Goal: Transaction & Acquisition: Purchase product/service

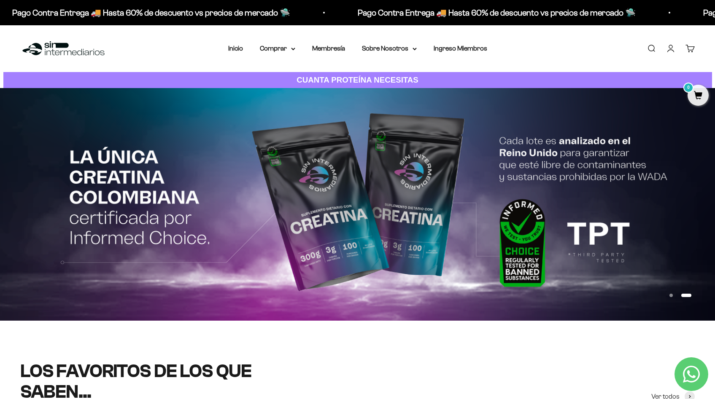
click at [673, 296] on button "Ir al artículo 1" at bounding box center [670, 295] width 3 height 3
click at [670, 296] on button "Ir al artículo 1" at bounding box center [670, 295] width 3 height 3
click at [670, 295] on button "Ir al artículo 1" at bounding box center [670, 295] width 3 height 3
click at [671, 295] on button "Ir al artículo 1" at bounding box center [670, 295] width 3 height 3
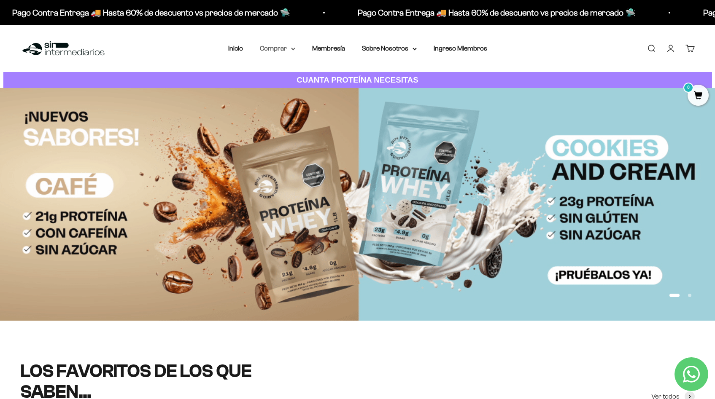
click at [288, 53] on summary "Comprar" at bounding box center [277, 48] width 35 height 11
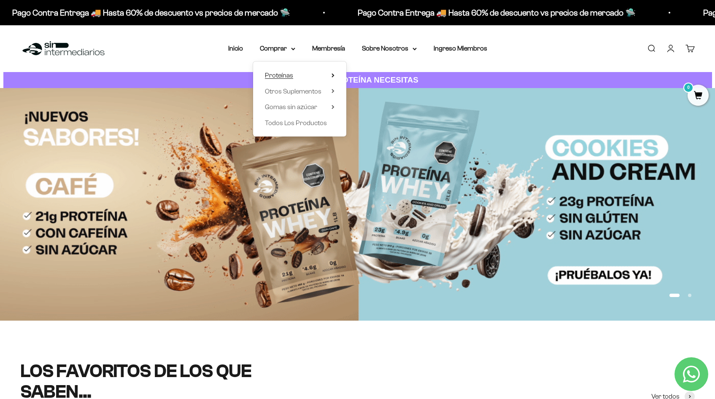
click at [318, 72] on summary "Proteínas" at bounding box center [300, 75] width 70 height 11
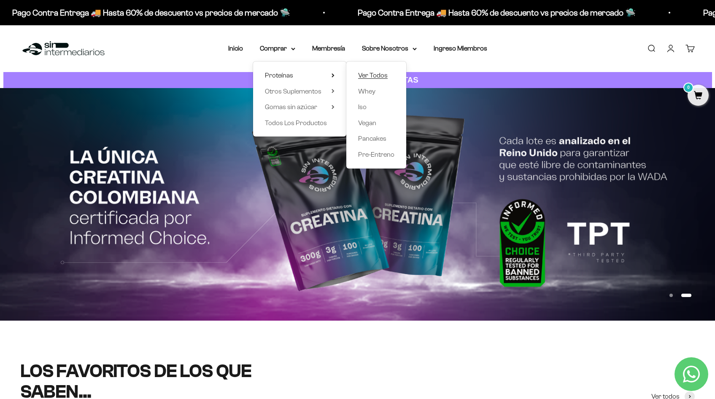
click at [365, 73] on span "Ver Todos" at bounding box center [373, 75] width 30 height 7
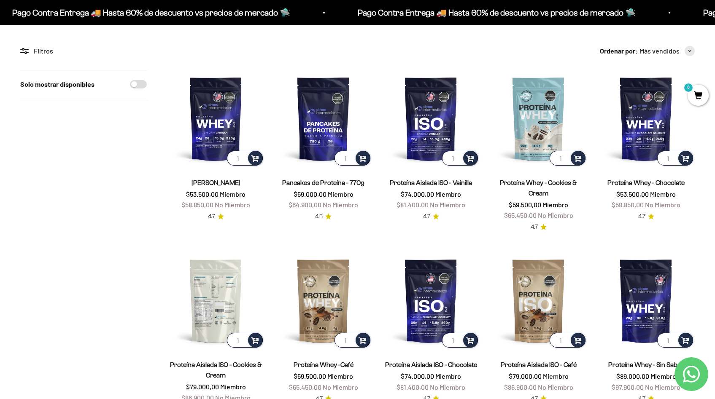
scroll to position [78, 0]
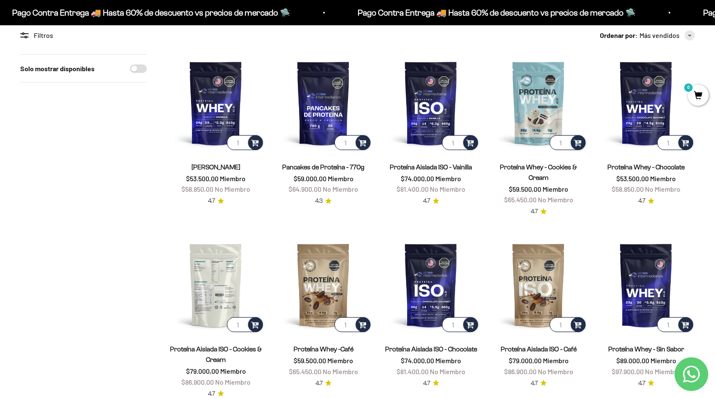
click at [219, 293] on img at bounding box center [215, 285] width 97 height 97
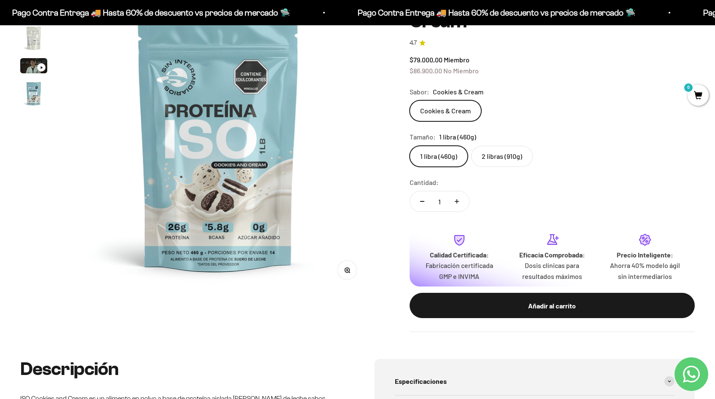
scroll to position [89, 0]
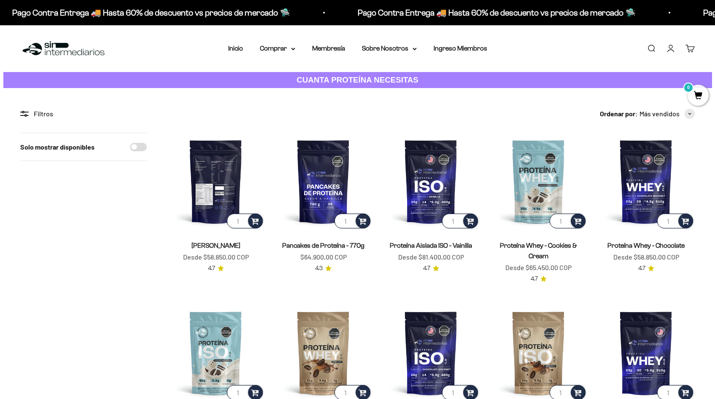
scroll to position [78, 0]
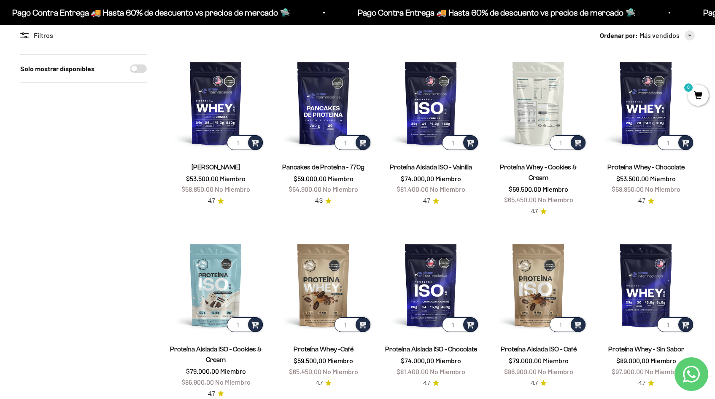
click at [535, 110] on img at bounding box center [538, 102] width 97 height 97
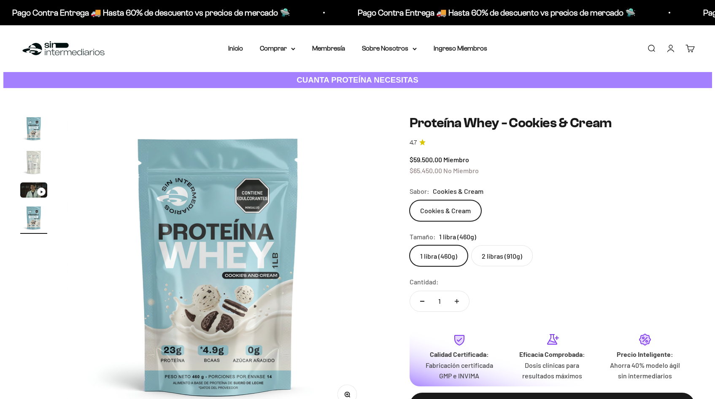
scroll to position [0, 934]
click at [39, 162] on img "Ir al artículo 2" at bounding box center [33, 162] width 27 height 27
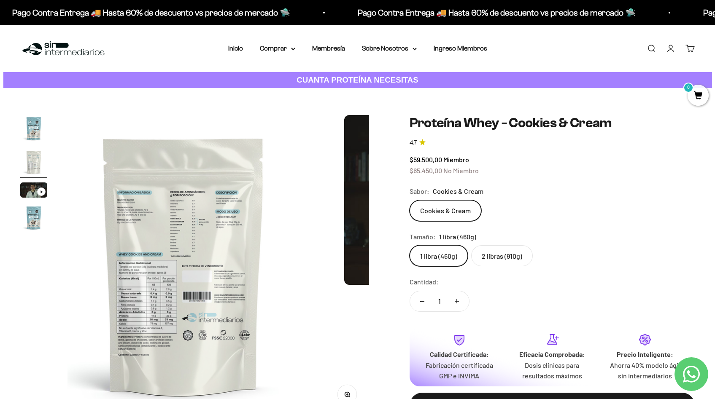
scroll to position [0, 311]
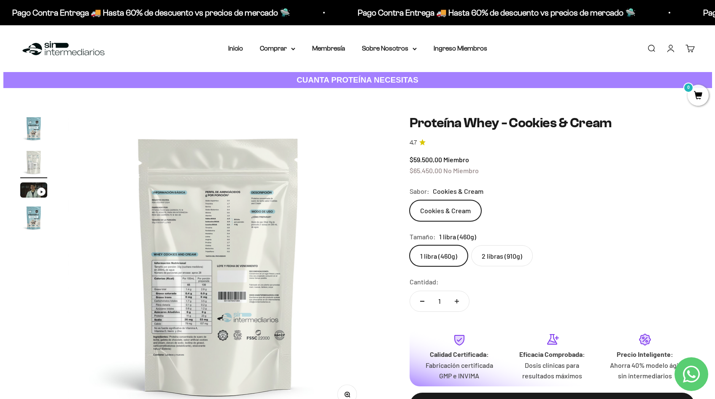
click at [41, 225] on img "Ir al artículo 4" at bounding box center [33, 218] width 27 height 27
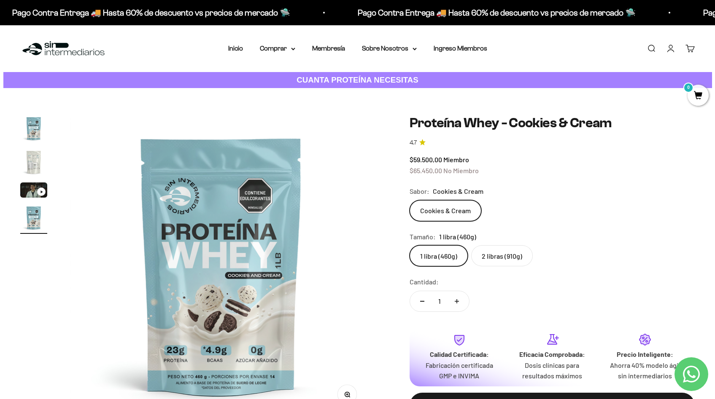
scroll to position [0, 934]
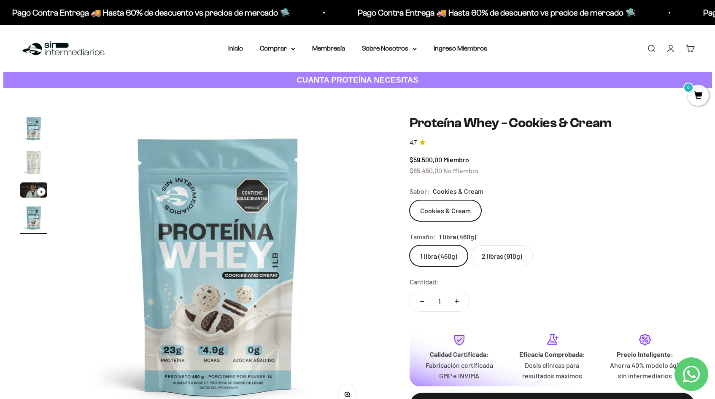
click at [27, 135] on img "Ir al artículo 1" at bounding box center [33, 128] width 27 height 27
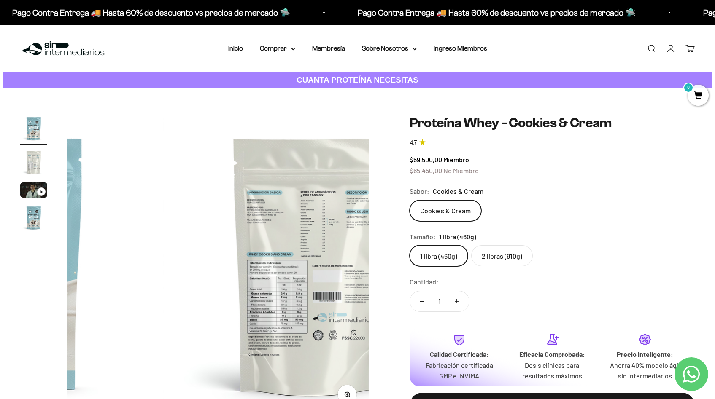
scroll to position [0, 0]
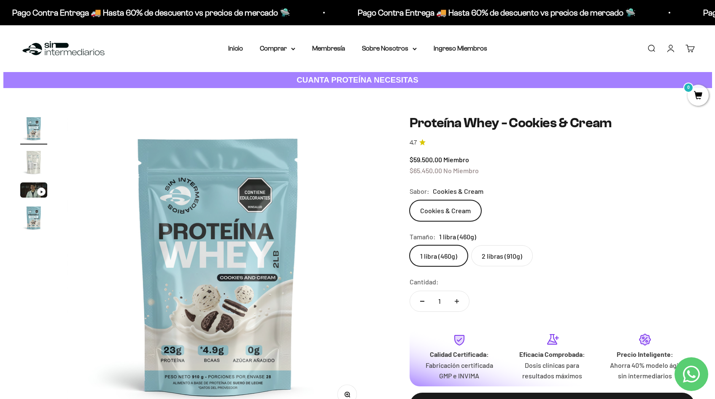
click at [500, 258] on label "2 libras (910g)" at bounding box center [502, 255] width 62 height 21
click at [409, 245] on input "2 libras (910g)" at bounding box center [409, 245] width 0 height 0
click at [444, 260] on label "1 libra (460g)" at bounding box center [438, 255] width 58 height 21
click at [409, 245] on input "1 libra (460g)" at bounding box center [409, 245] width 0 height 0
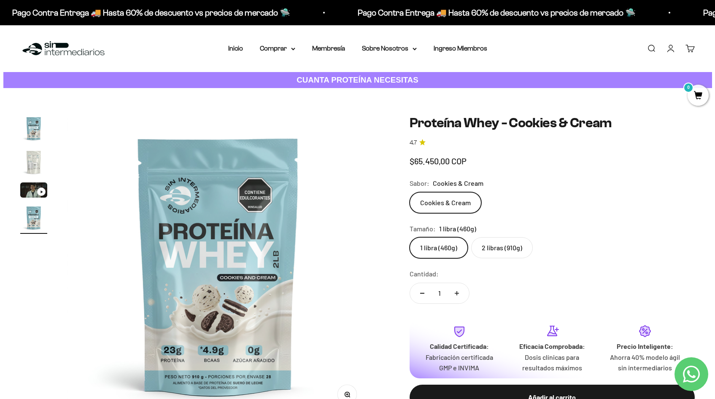
scroll to position [0, 934]
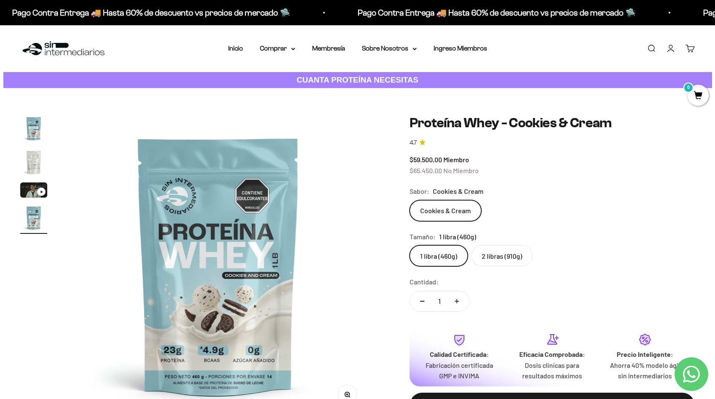
click at [498, 256] on label "2 libras (910g)" at bounding box center [502, 255] width 62 height 21
click at [409, 245] on input "2 libras (910g)" at bounding box center [409, 245] width 0 height 0
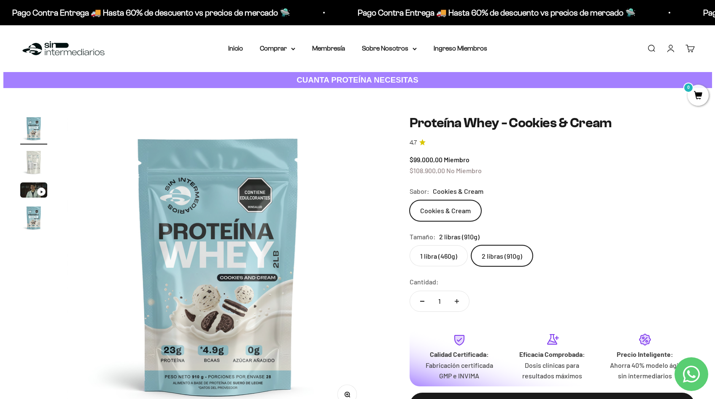
click at [439, 259] on label "1 libra (460g)" at bounding box center [438, 255] width 58 height 21
click at [409, 245] on input "1 libra (460g)" at bounding box center [409, 245] width 0 height 0
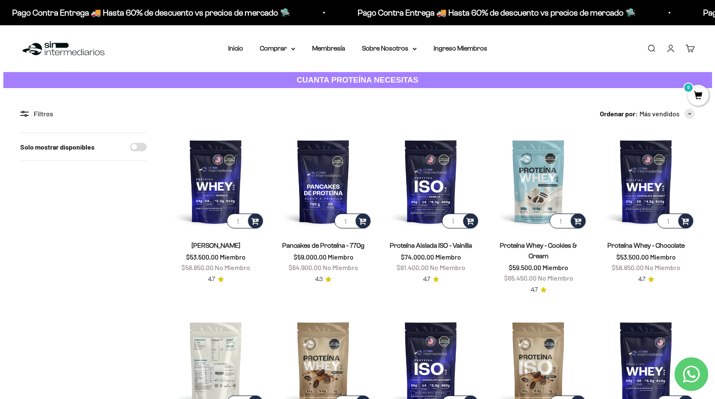
click at [221, 345] on img at bounding box center [215, 363] width 97 height 97
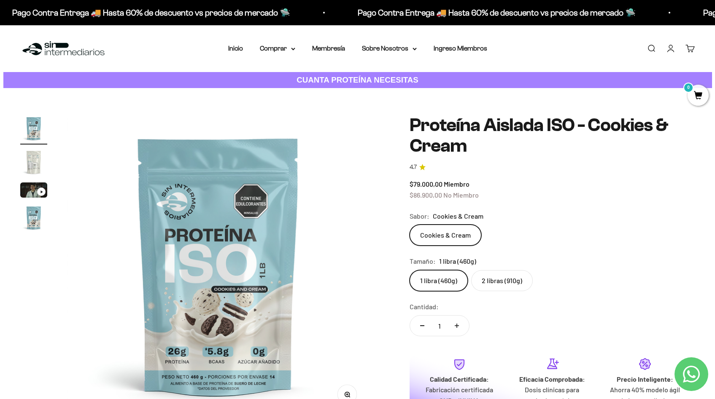
click at [37, 173] on img "Ir al artículo 2" at bounding box center [33, 162] width 27 height 27
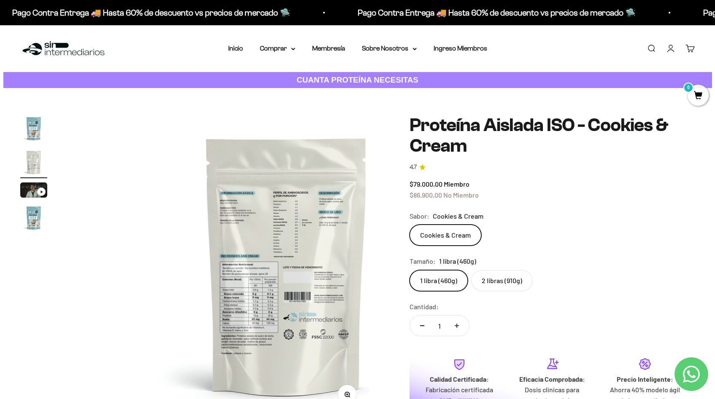
click at [43, 196] on img "Ir al artículo 3" at bounding box center [33, 190] width 27 height 15
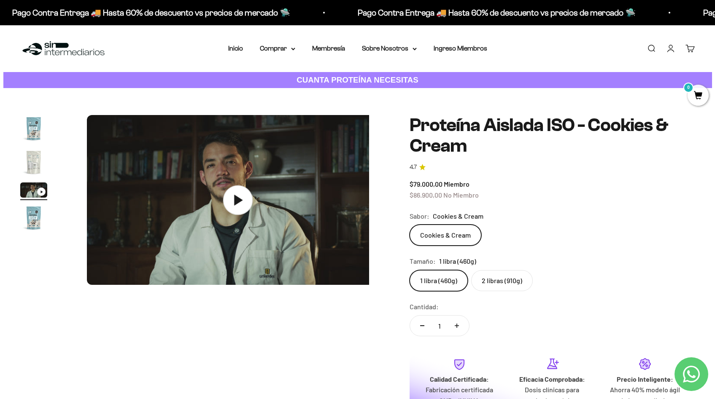
scroll to position [0, 623]
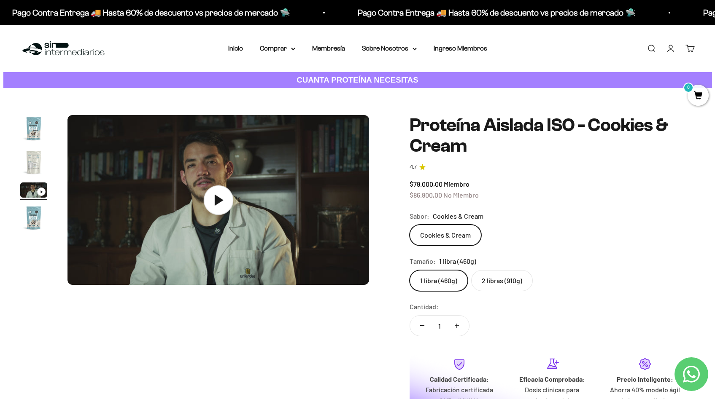
click at [215, 210] on icon at bounding box center [218, 200] width 30 height 30
